Goal: Task Accomplishment & Management: Manage account settings

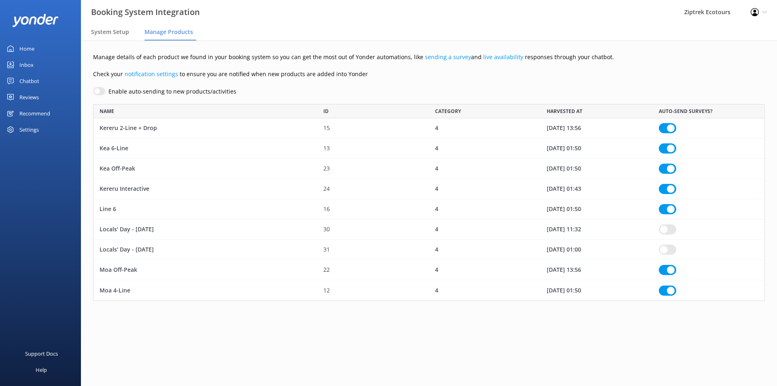
scroll to position [191, 666]
click at [665, 227] on input "row" at bounding box center [667, 229] width 17 height 10
checkbox input "true"
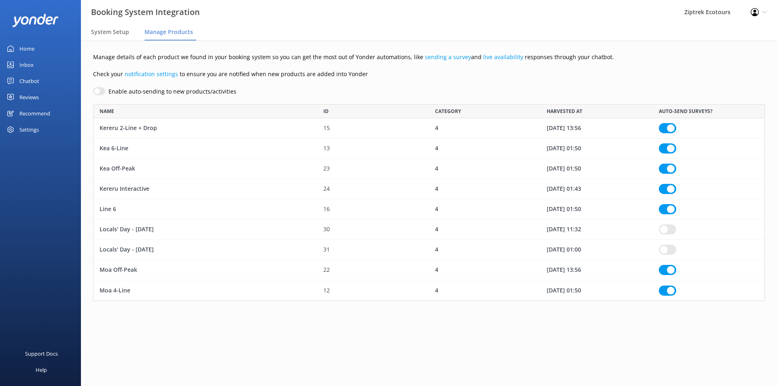
checkbox input "true"
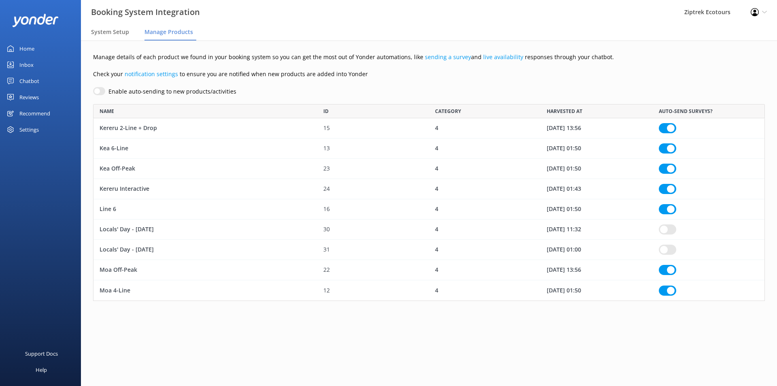
checkbox input "true"
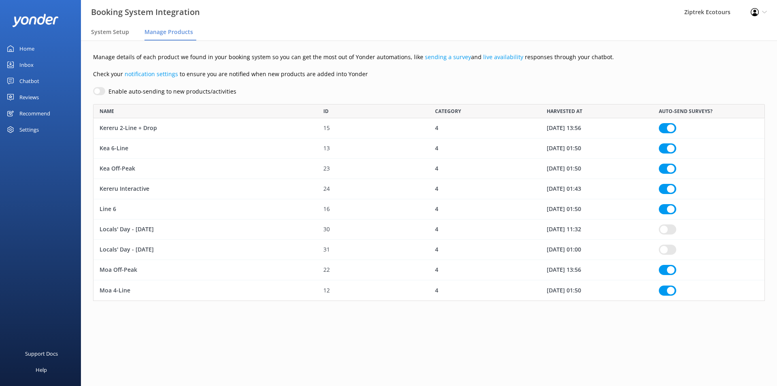
checkbox input "true"
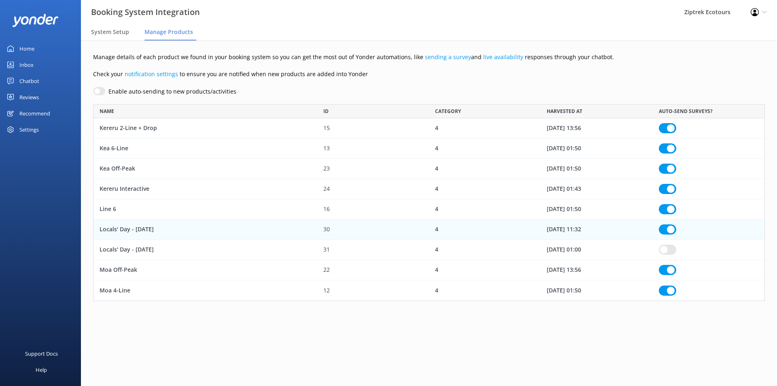
click at [669, 251] on input "row" at bounding box center [667, 249] width 17 height 10
checkbox input "true"
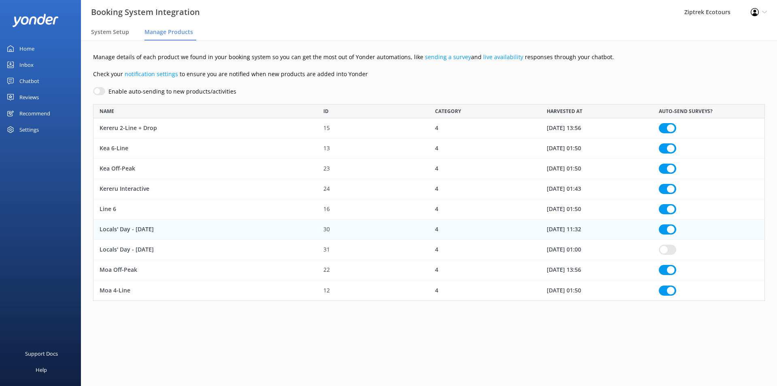
checkbox input "true"
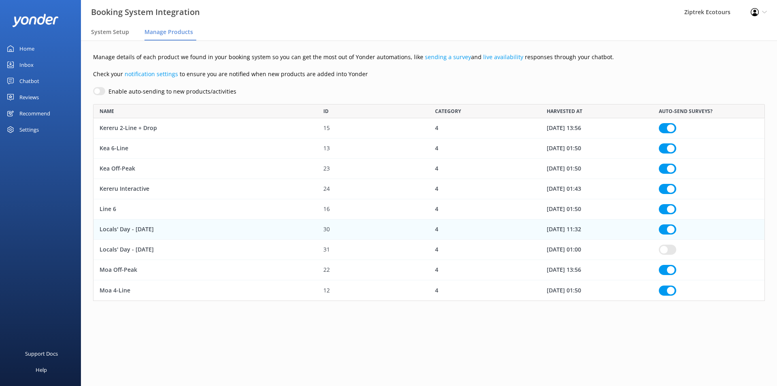
checkbox input "true"
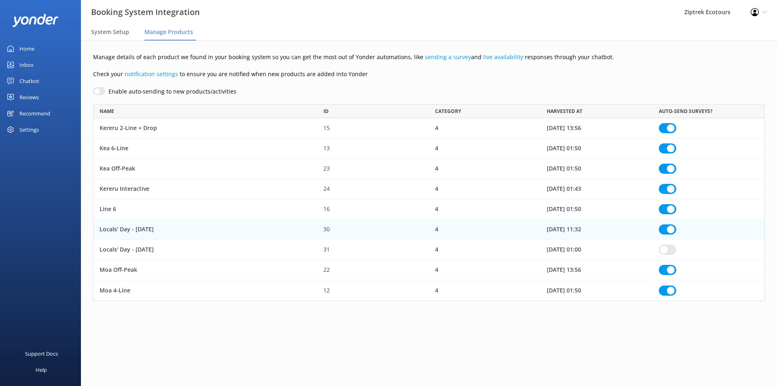
checkbox input "true"
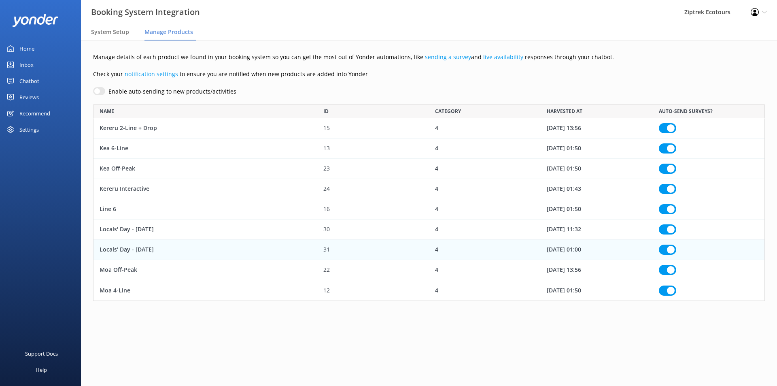
click at [671, 233] on input "row" at bounding box center [667, 229] width 17 height 10
checkbox input "true"
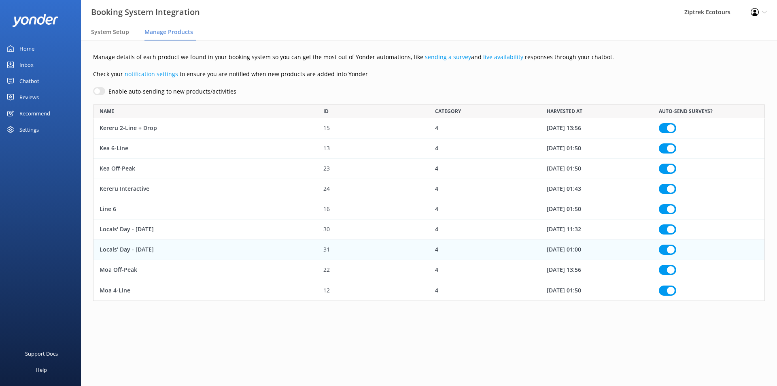
checkbox input "true"
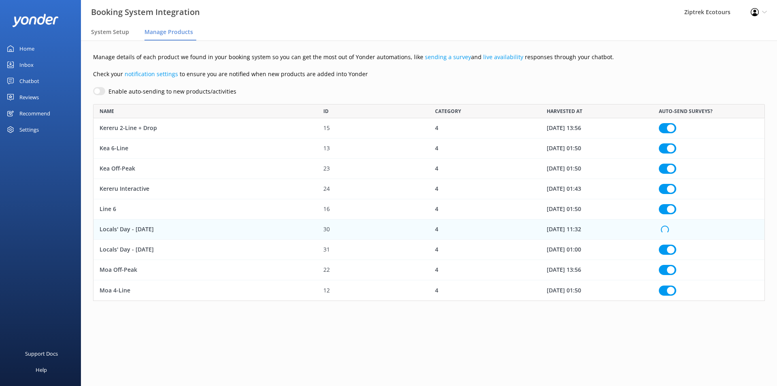
checkbox input "true"
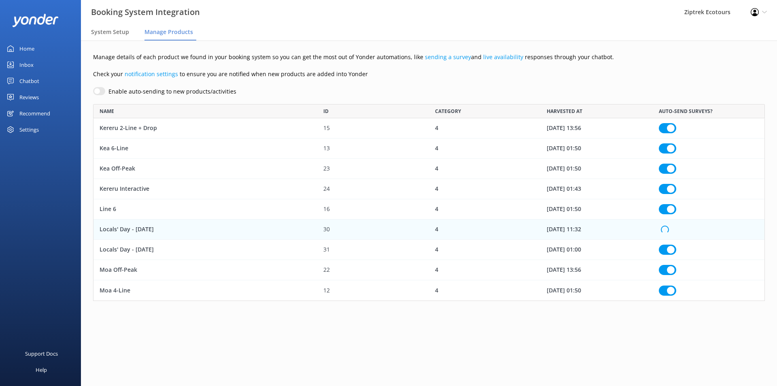
checkbox input "true"
